Goal: Find specific page/section: Find specific page/section

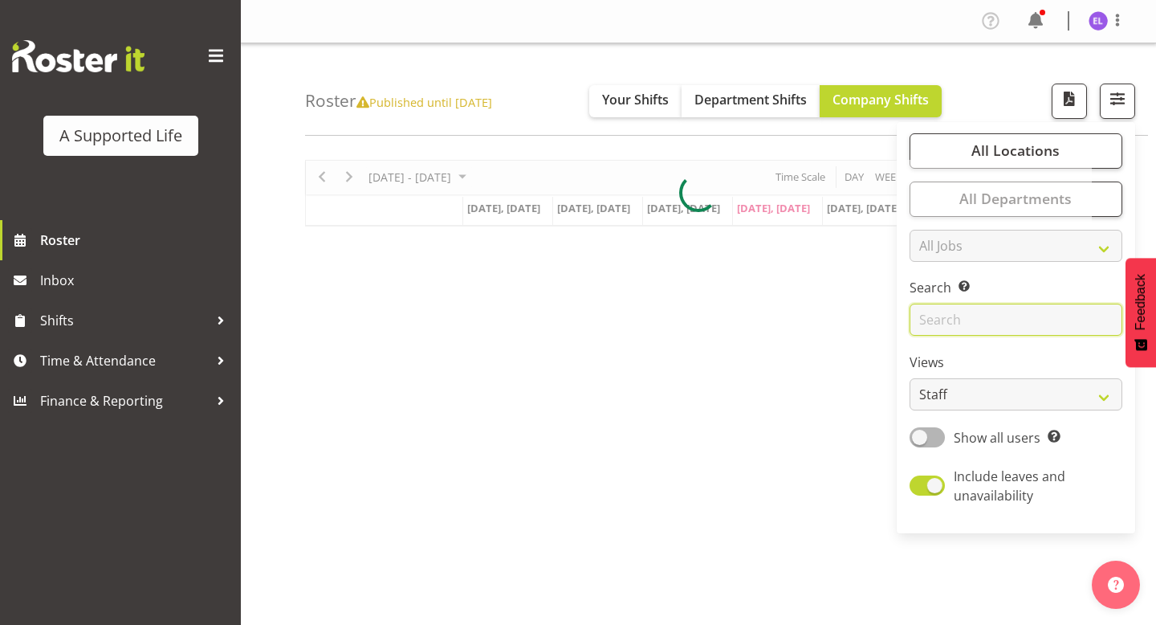
click at [1015, 308] on input "text" at bounding box center [1016, 319] width 213 height 32
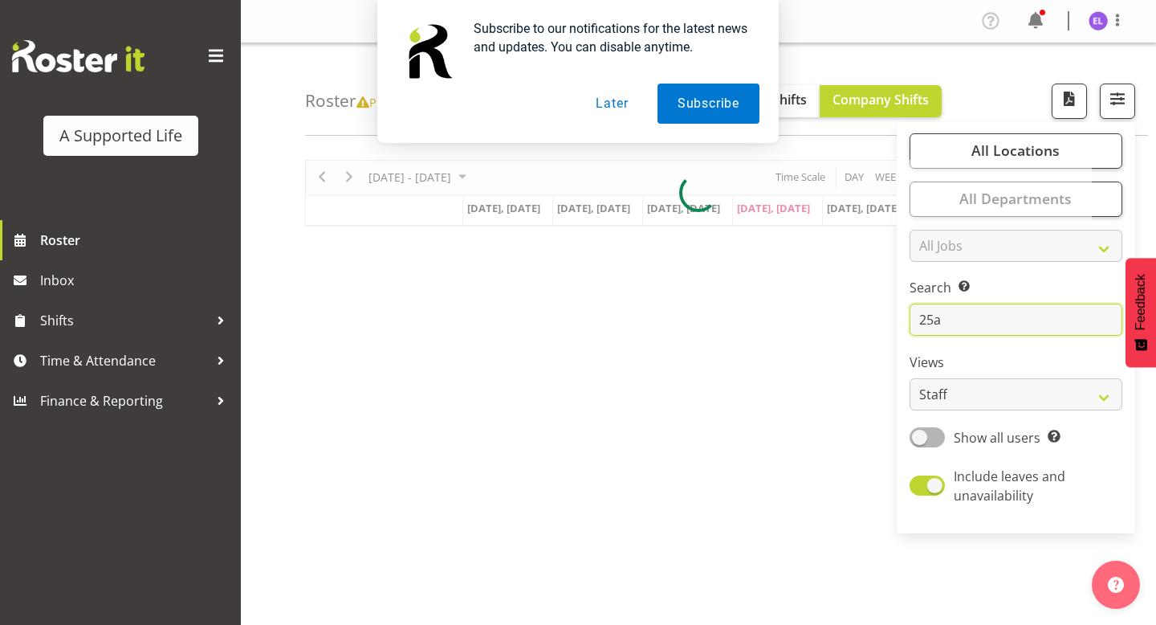
type input "25a"
click at [596, 106] on button "Later" at bounding box center [612, 103] width 72 height 40
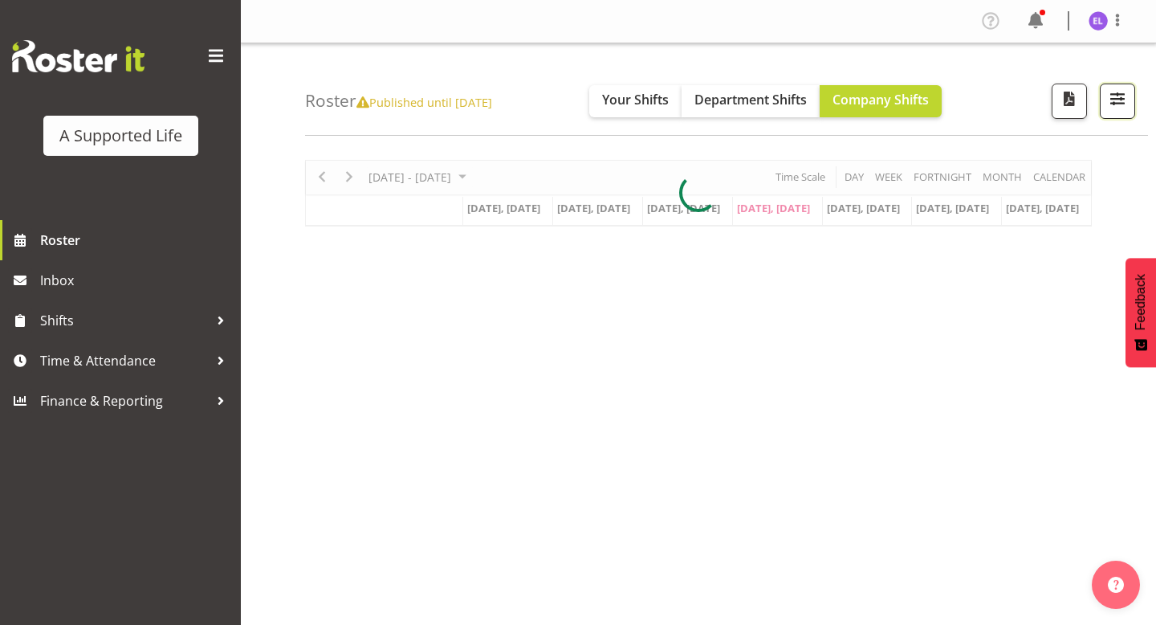
click at [1114, 104] on span "button" at bounding box center [1117, 98] width 21 height 21
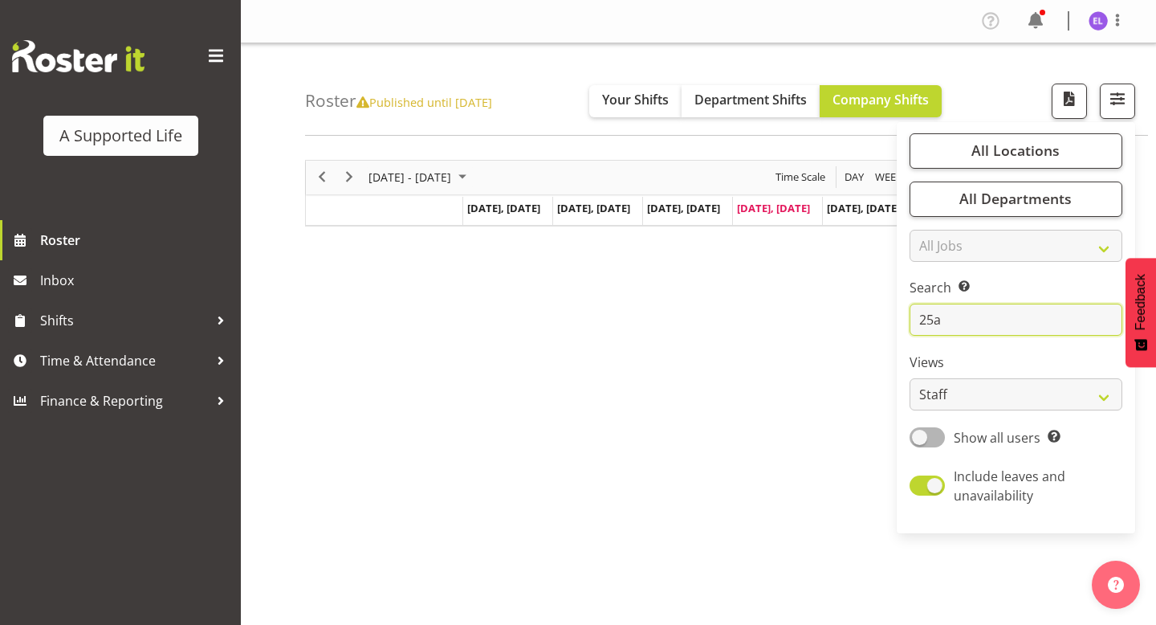
click at [963, 319] on input "25a" at bounding box center [1016, 319] width 213 height 32
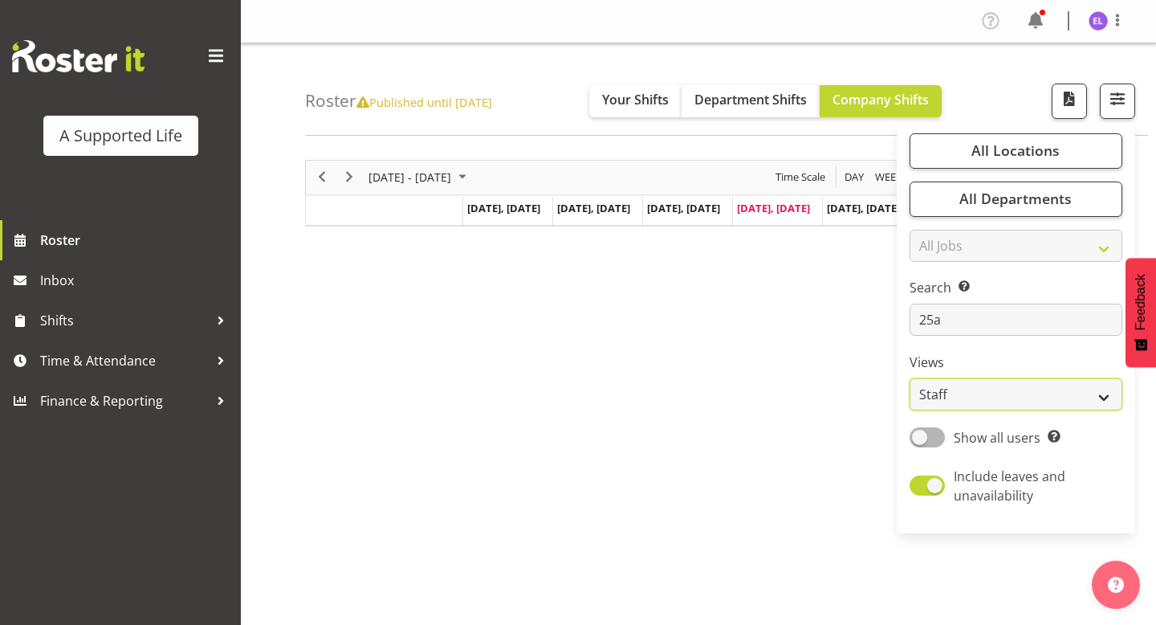
click at [985, 396] on select "Staff Role Shift - Horizontal Shift - Vertical Staff - Location" at bounding box center [1016, 394] width 213 height 32
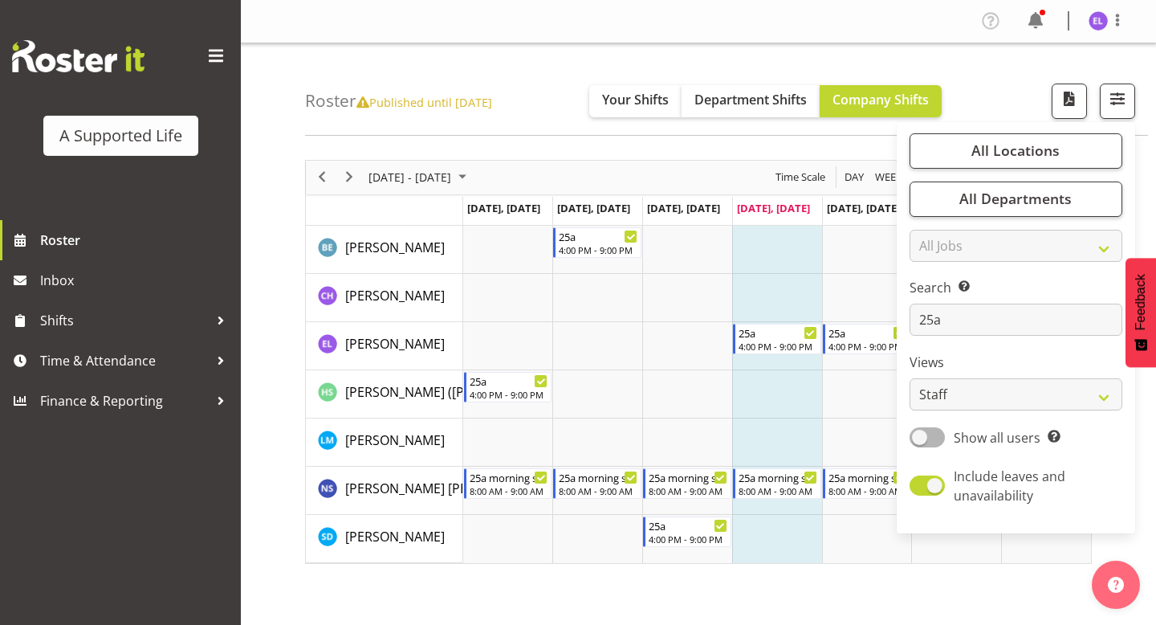
click at [640, 582] on div "[DATE] - [DATE] [DATE] Day Week Fortnight Month calendar Month Agenda Time Scal…" at bounding box center [730, 469] width 851 height 642
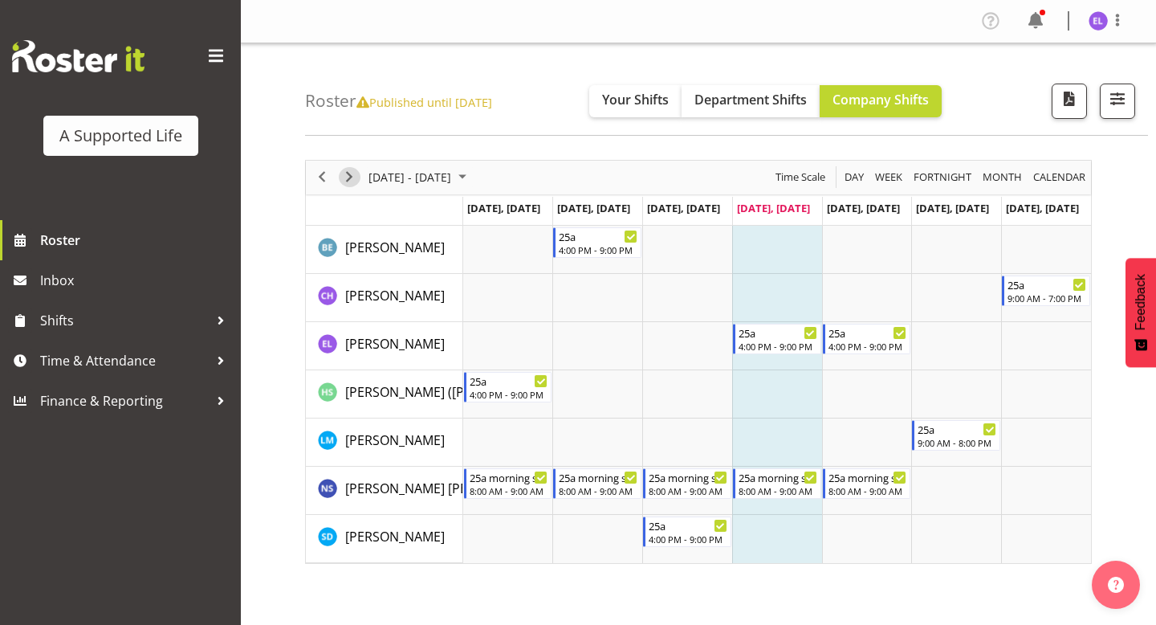
click at [347, 177] on span "Next" at bounding box center [349, 177] width 19 height 20
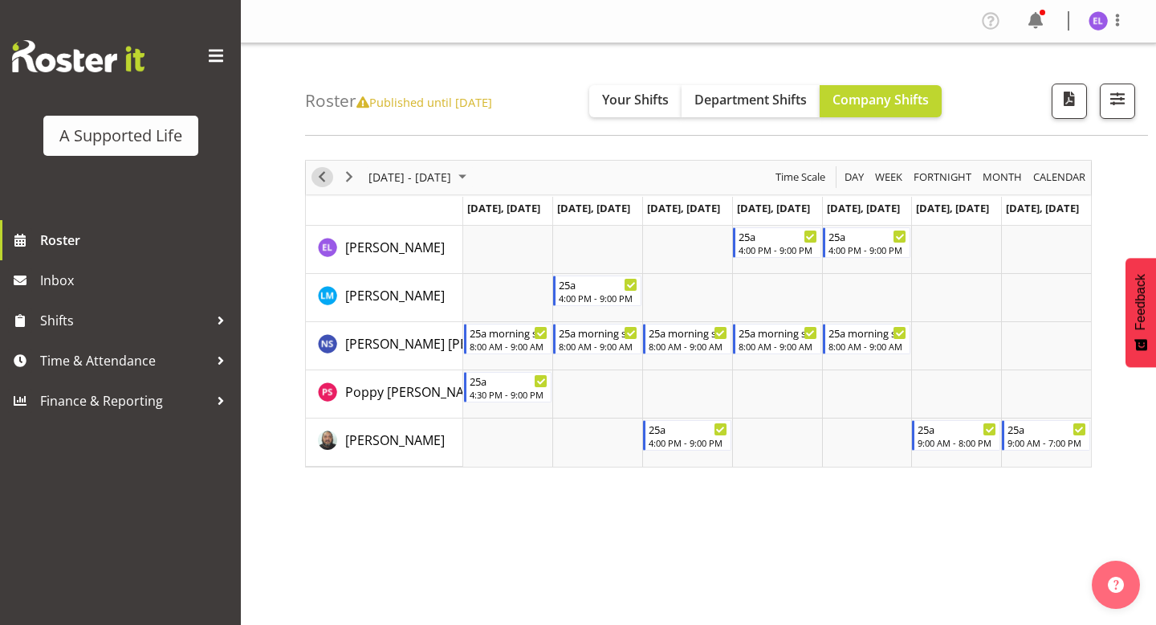
click at [329, 181] on span "Previous" at bounding box center [321, 177] width 19 height 20
